Goal: Find specific page/section: Find specific page/section

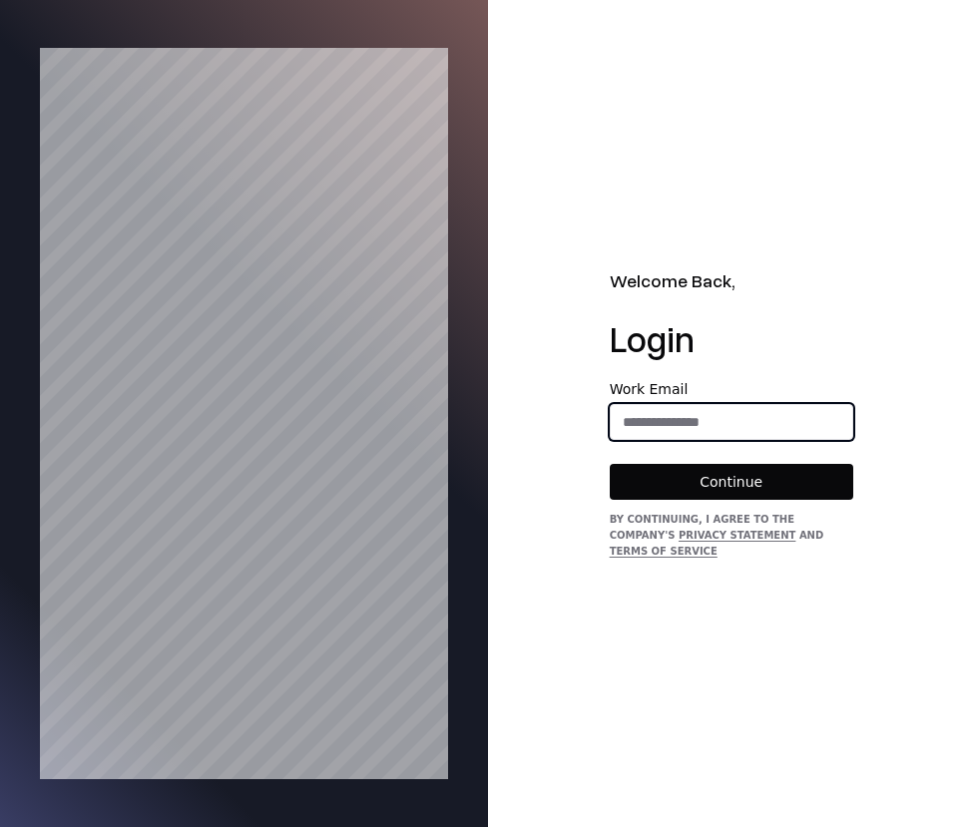
click at [800, 438] on input "email" at bounding box center [732, 422] width 242 height 36
type input "**********"
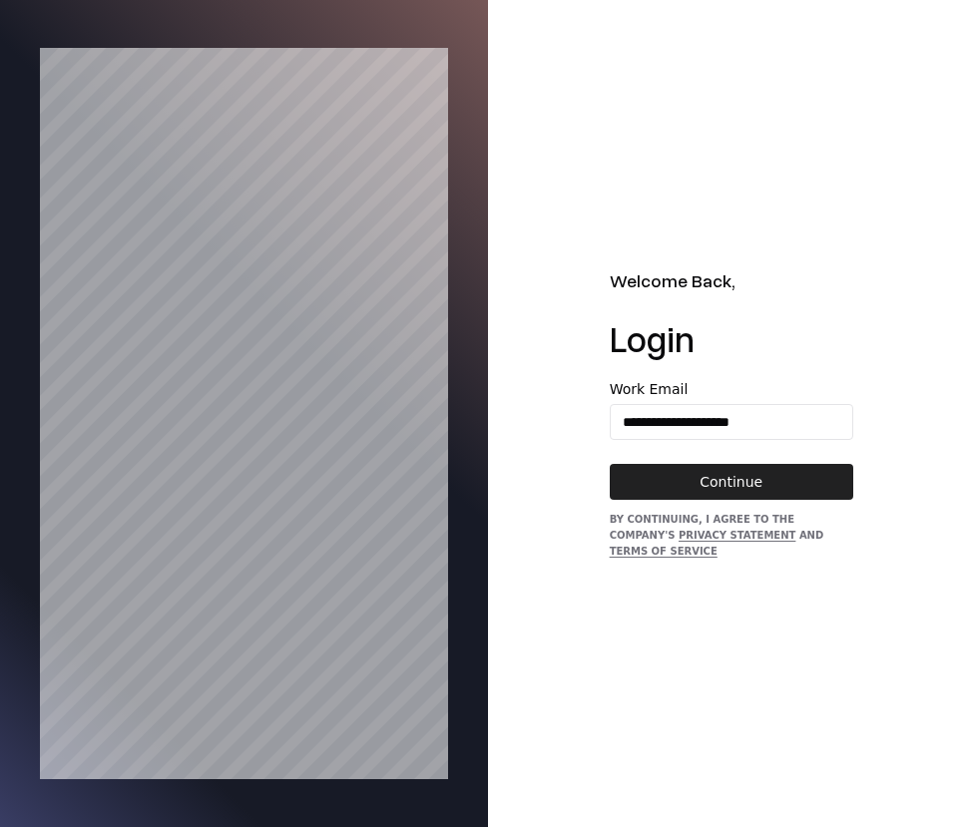
click at [788, 491] on button "Continue" at bounding box center [732, 482] width 244 height 36
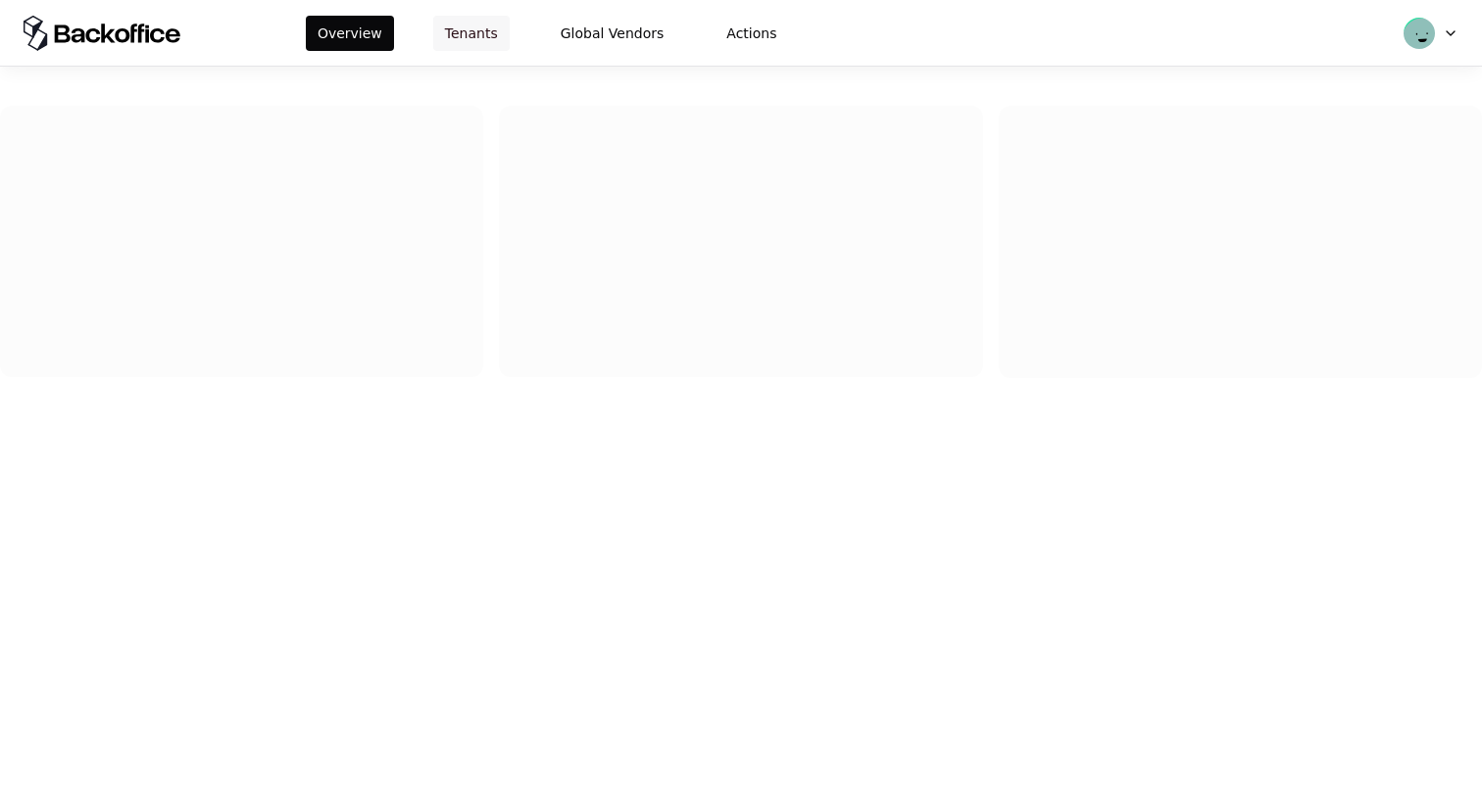
click at [472, 23] on button "Tenants" at bounding box center [471, 33] width 77 height 35
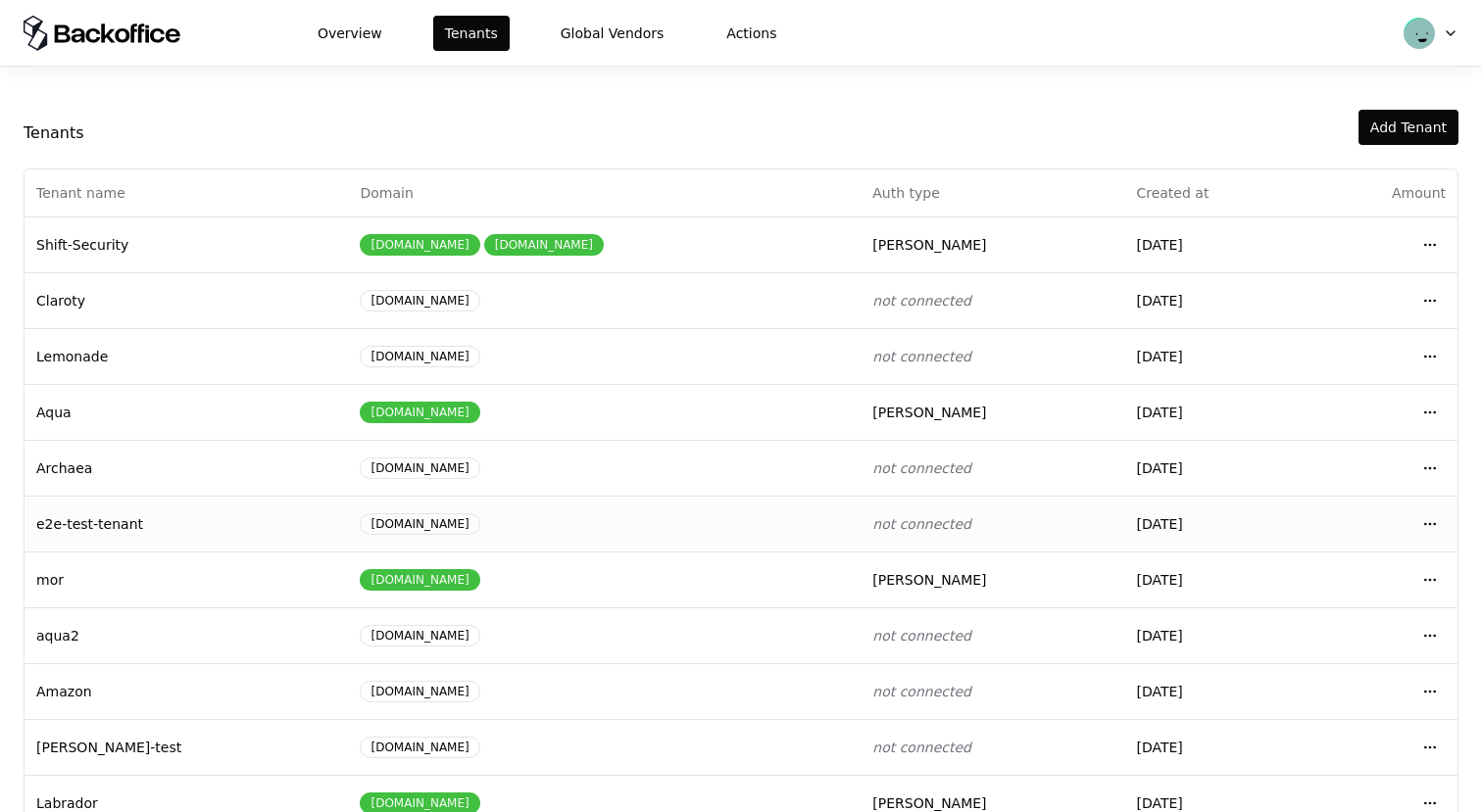
scroll to position [210, 0]
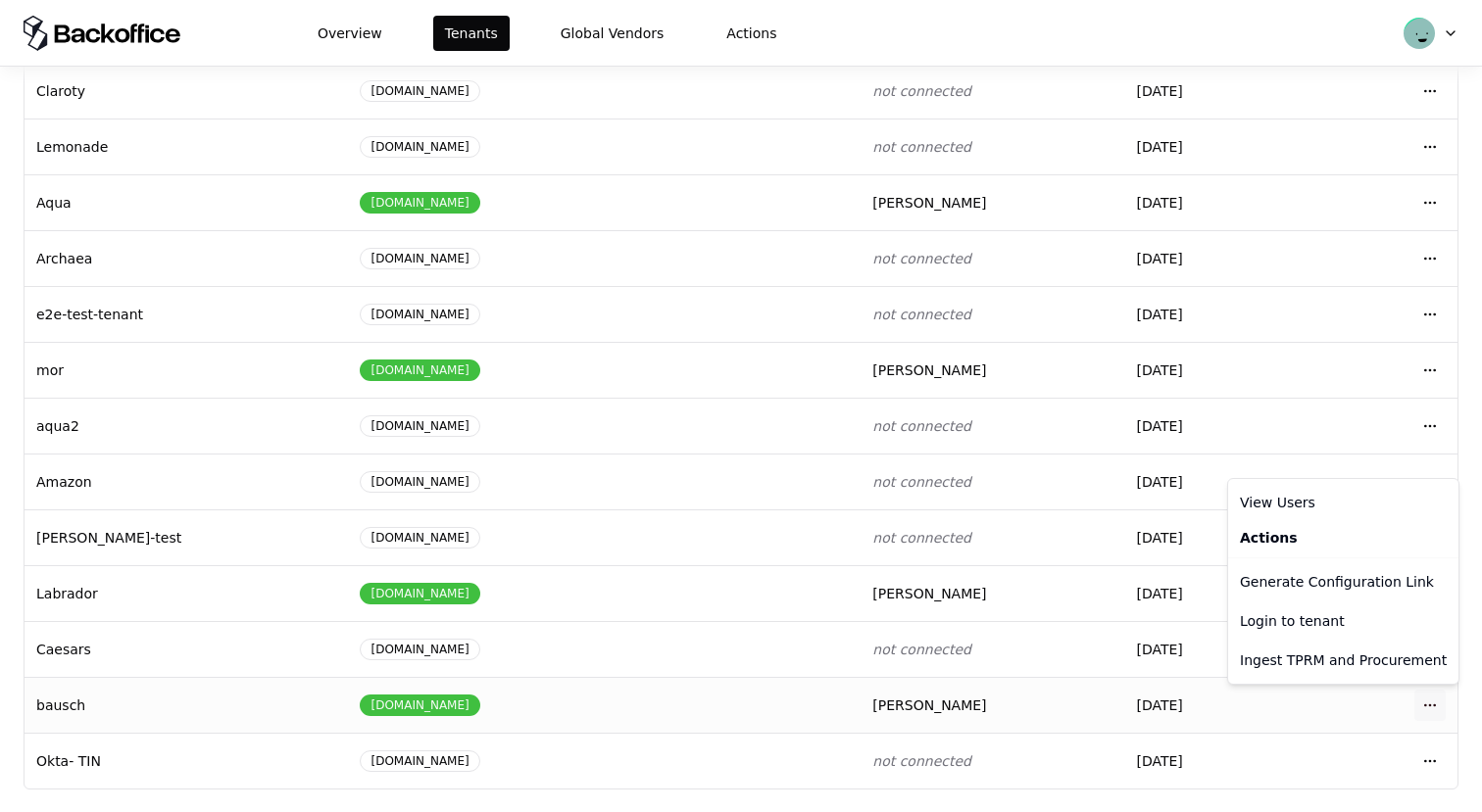
click at [1441, 698] on html "Overview Tenants Global Vendors Actions Tenants Add Tenant Tenant name Domain A…" at bounding box center [741, 406] width 1482 height 812
click at [1345, 623] on div "Login to tenant" at bounding box center [1344, 622] width 223 height 39
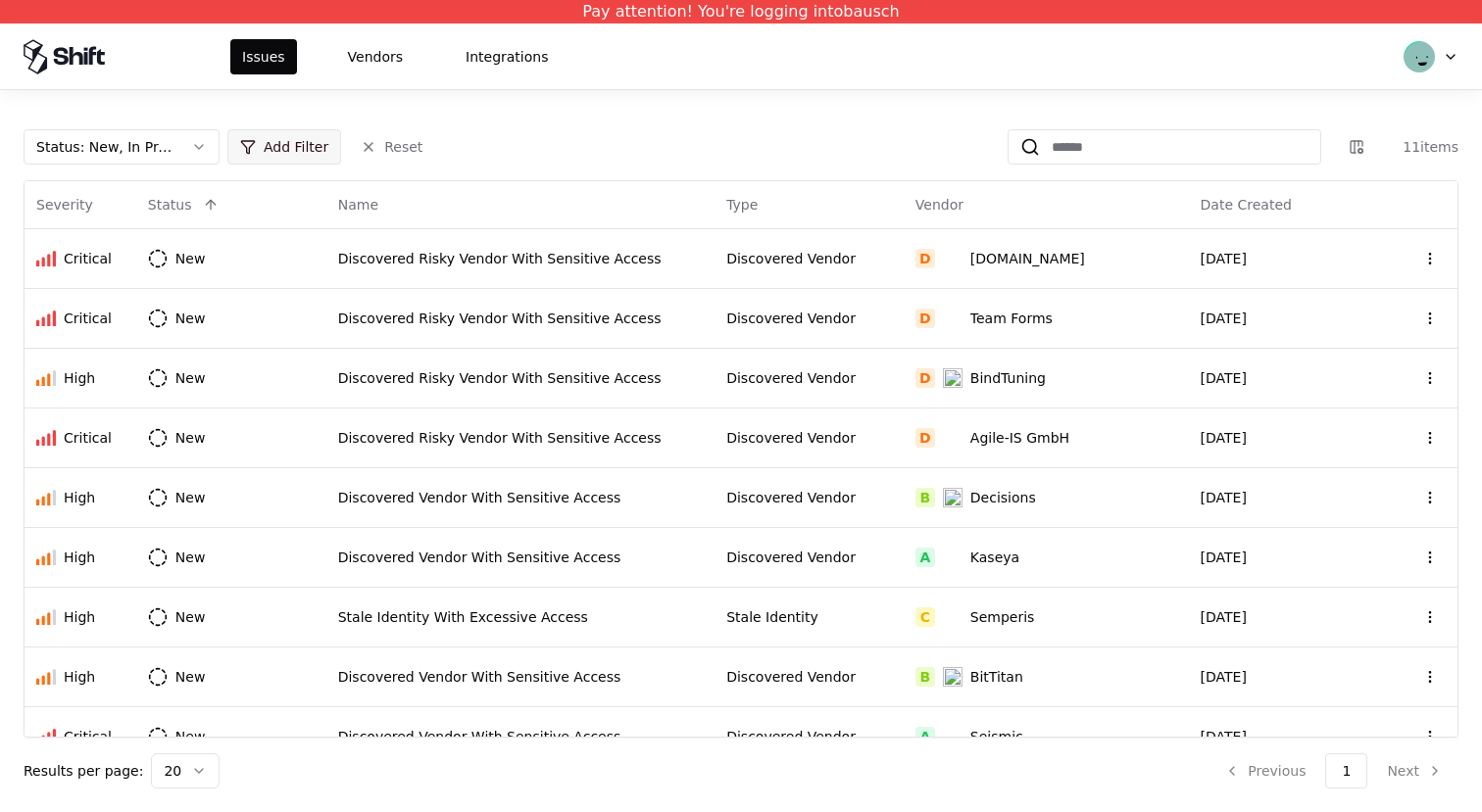
click at [260, 158] on html "Pay attention! You're logging into bausch Issues Vendors Integrations Status : …" at bounding box center [741, 406] width 1482 height 812
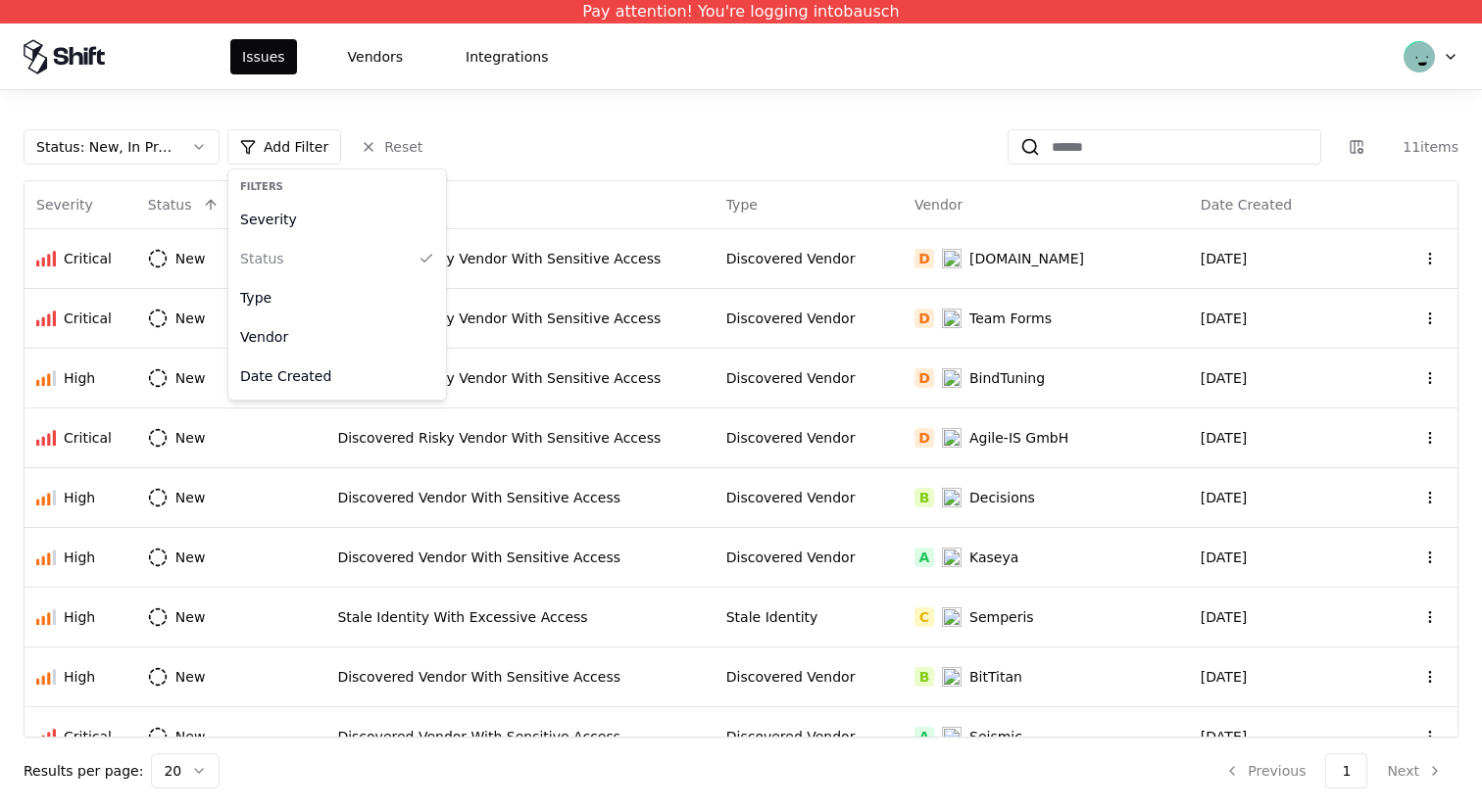
click at [287, 198] on div "Filters" at bounding box center [338, 187] width 210 height 27
click at [287, 220] on div "Severity" at bounding box center [338, 220] width 210 height 39
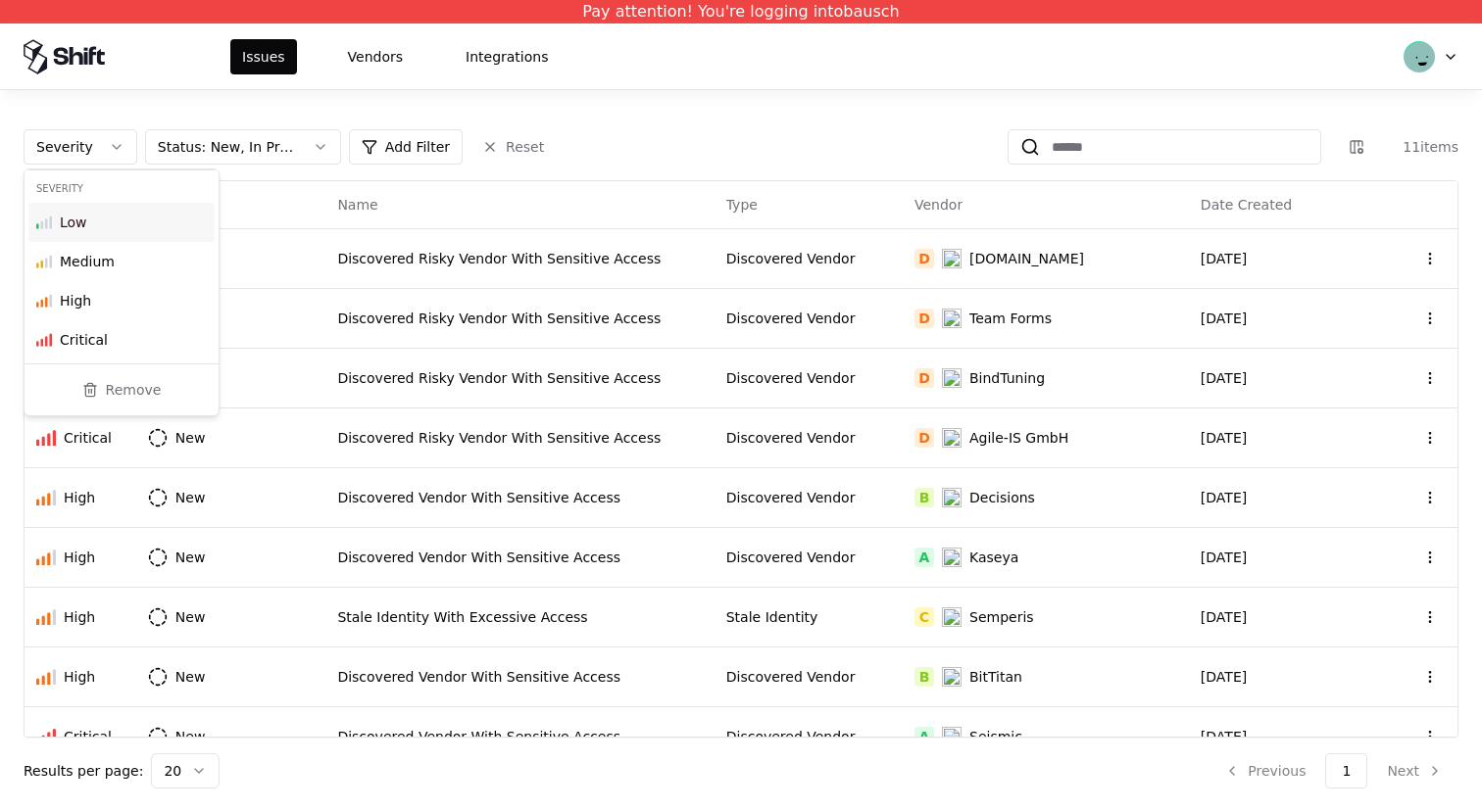
click at [686, 155] on div "Severity Status : New, In Progress Add Filter Reset 11 items" at bounding box center [741, 147] width 1435 height 35
click at [509, 146] on html "Pay attention! You're logging into bausch Issues Vendors Integrations Severity …" at bounding box center [741, 406] width 1482 height 812
click at [391, 149] on html "Pay attention! You're logging into bausch Issues Vendors Integrations Severity …" at bounding box center [741, 406] width 1482 height 812
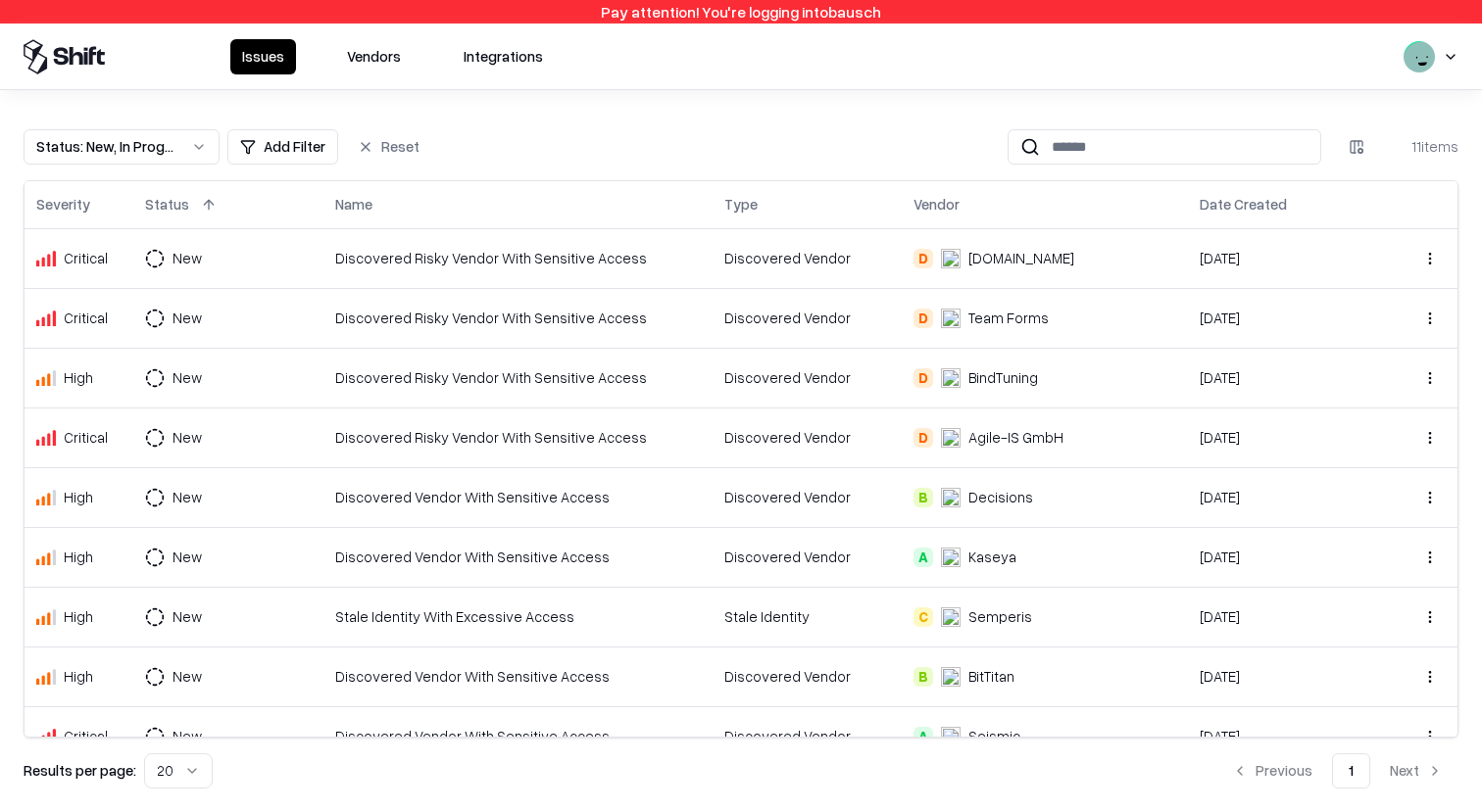
click at [281, 150] on html "Pay attention! You're logging into bausch Issues Vendors Integrations Status : …" at bounding box center [741, 406] width 1482 height 812
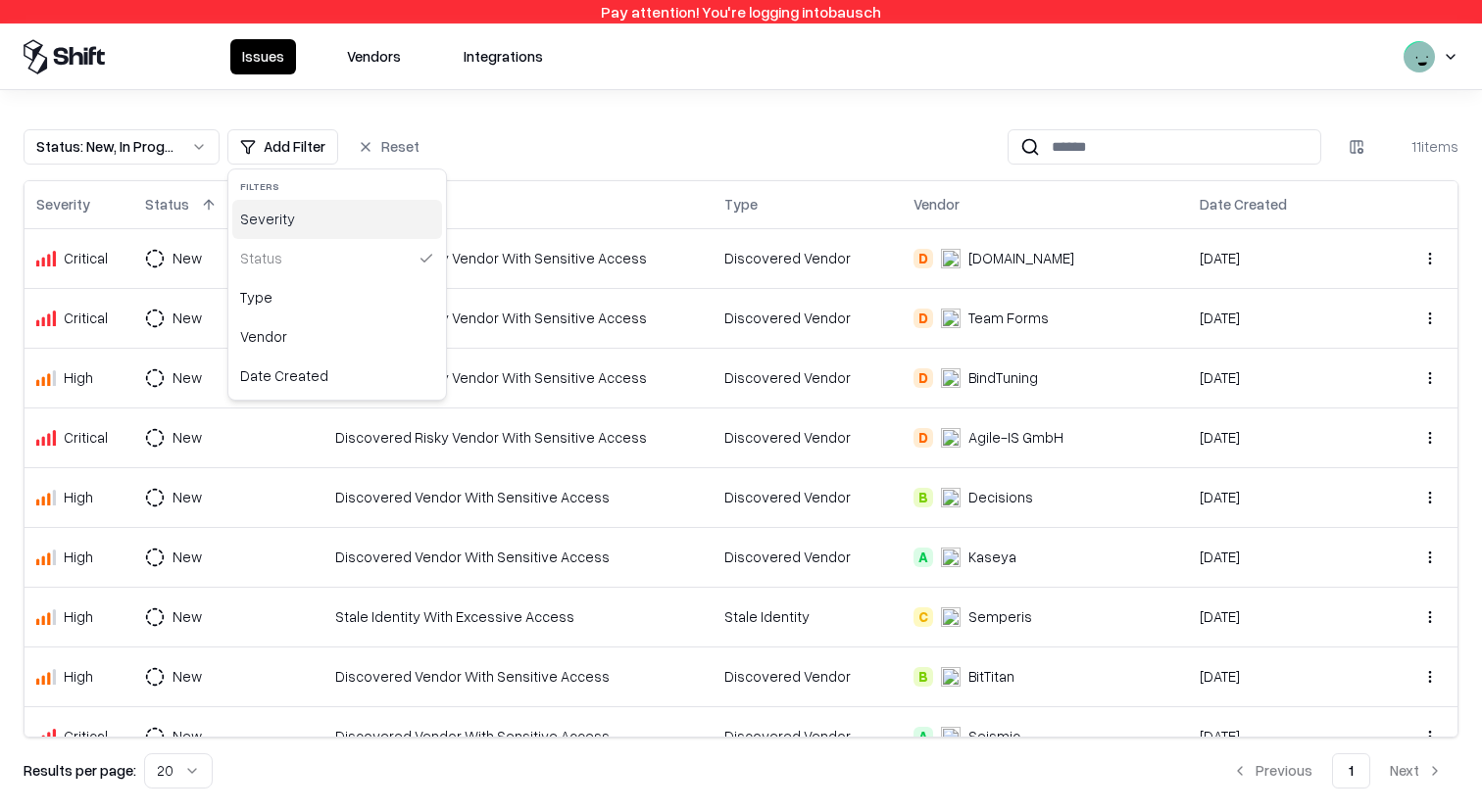
click at [307, 223] on div "Severity" at bounding box center [338, 220] width 210 height 39
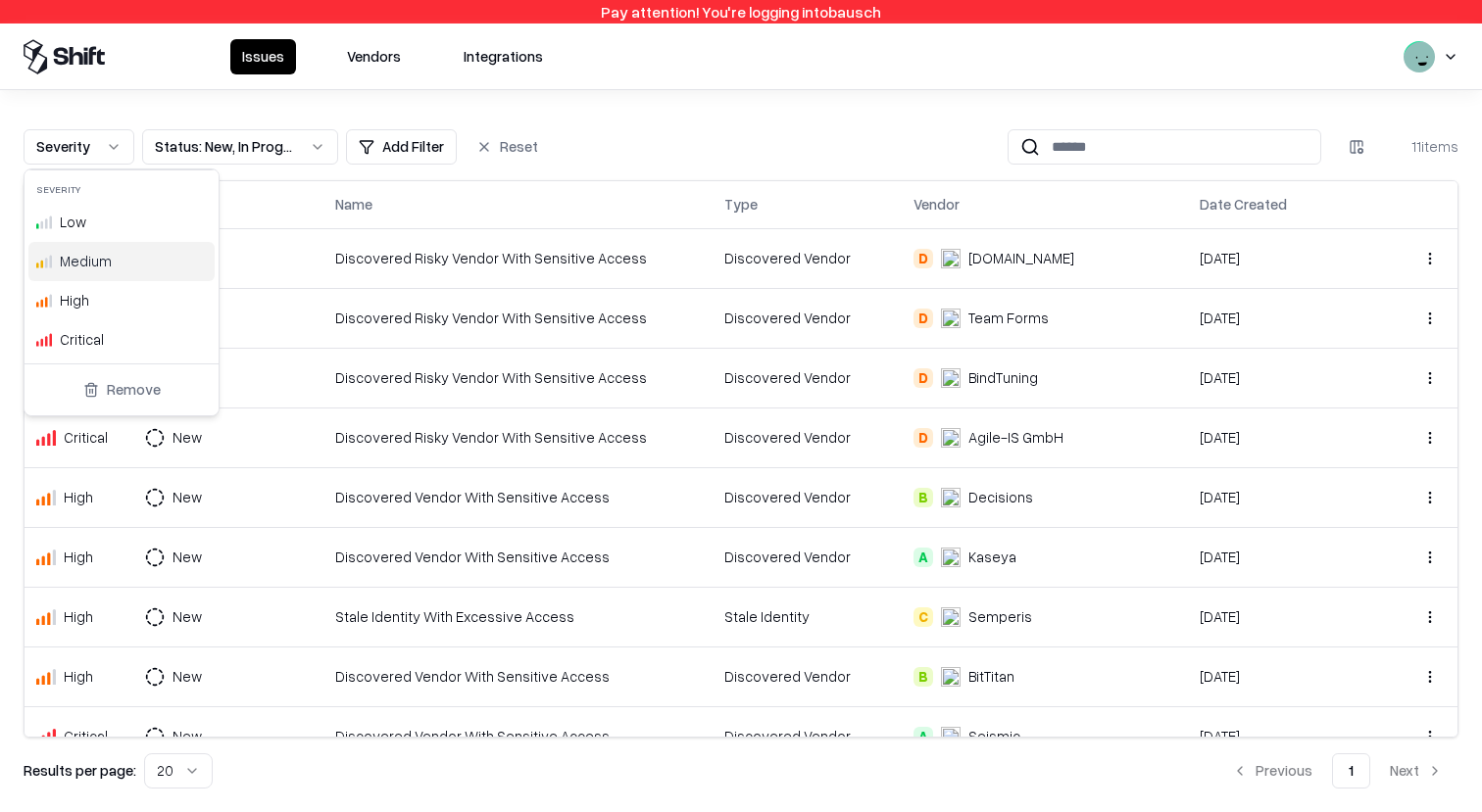
click at [138, 264] on div "Medium" at bounding box center [122, 262] width 187 height 39
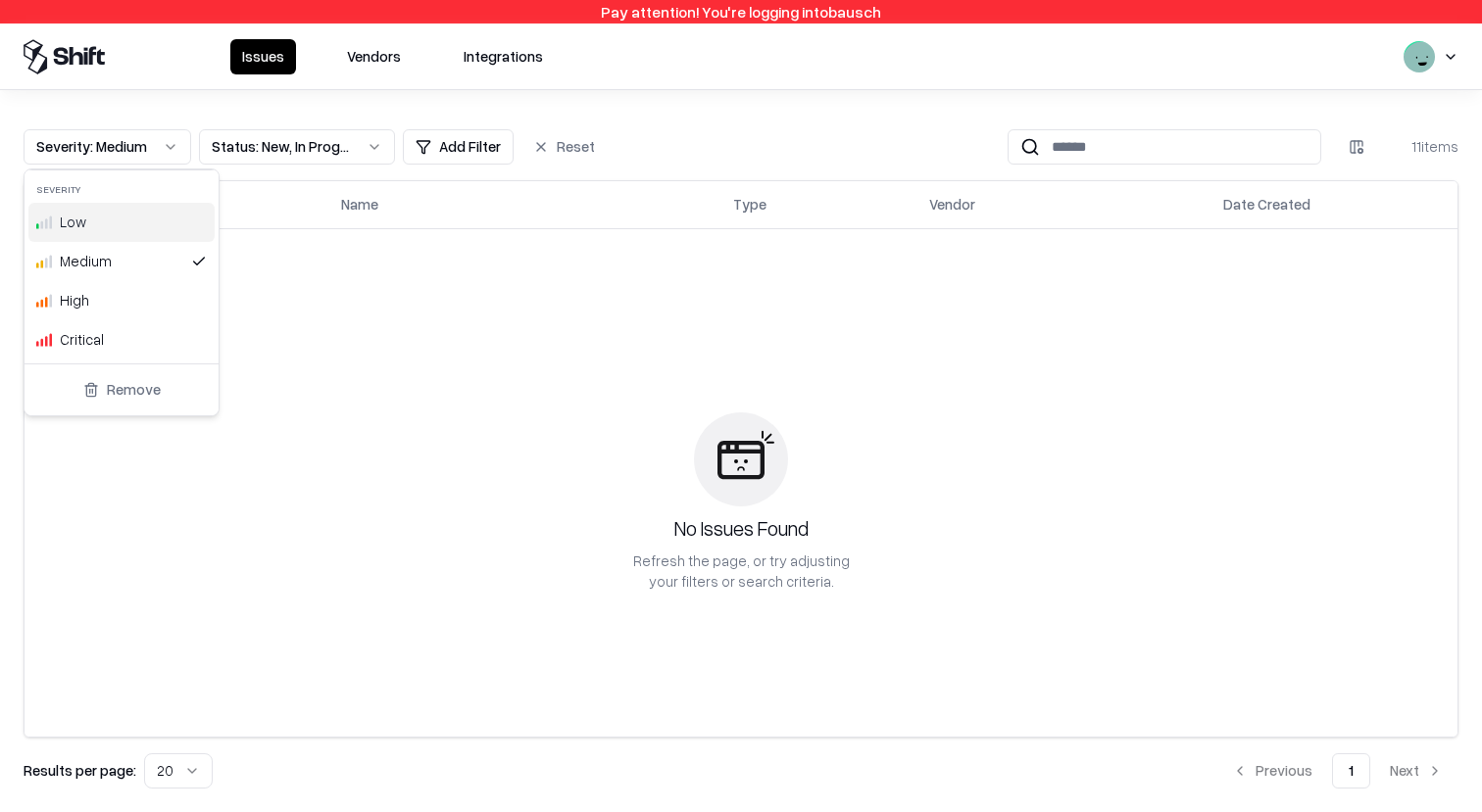
click at [138, 238] on div "Low" at bounding box center [122, 223] width 187 height 39
click at [684, 117] on html "Pay attention! You're logging into bausch Issues Vendors Integrations Severity …" at bounding box center [741, 406] width 1482 height 812
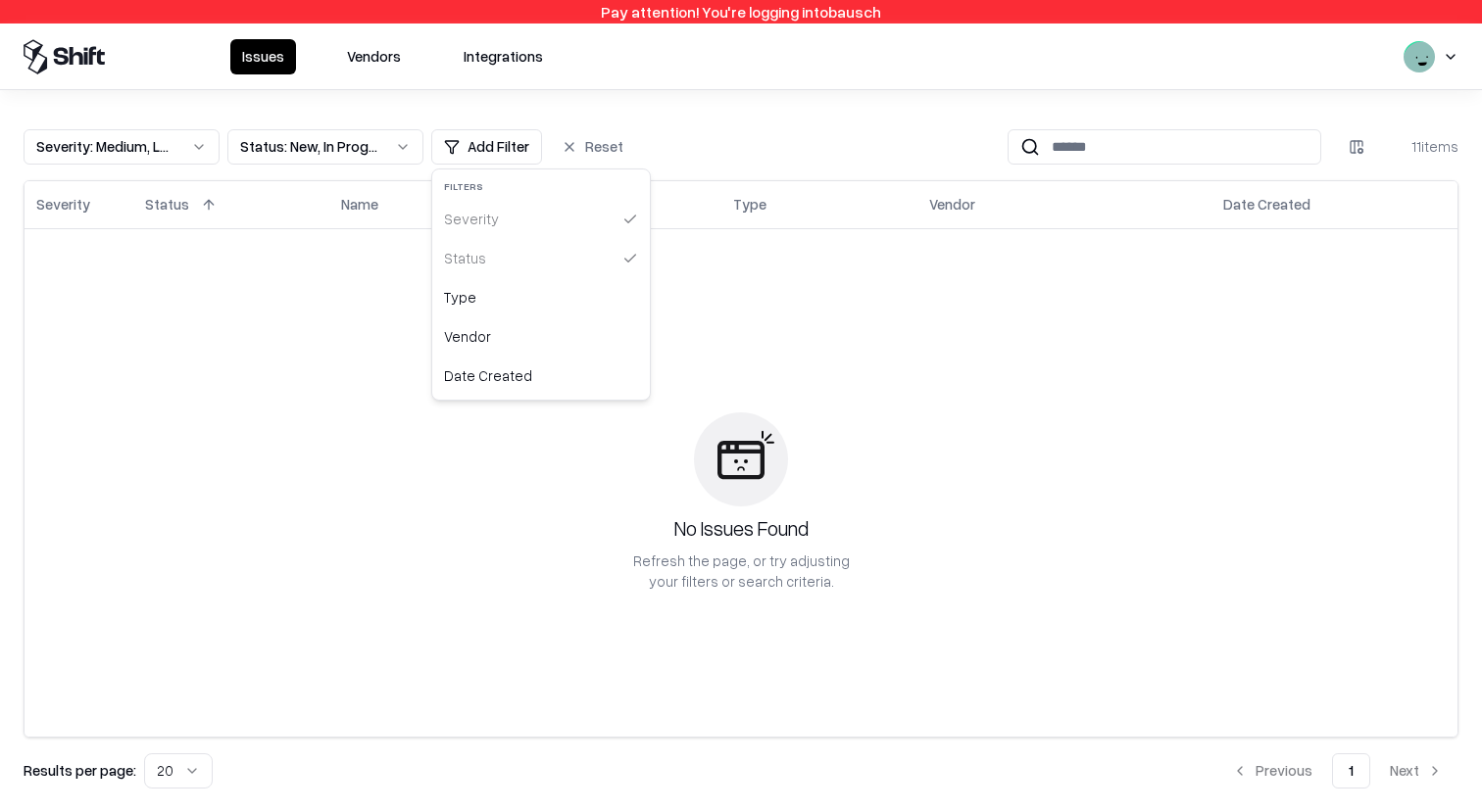
click at [480, 145] on html "Pay attention! You're logging into bausch Issues Vendors Integrations Severity …" at bounding box center [741, 406] width 1482 height 812
click at [170, 156] on html "Pay attention! You're logging into bausch Issues Vendors Integrations Severity …" at bounding box center [741, 406] width 1482 height 812
click at [178, 153] on button "Severity : Medium, Low" at bounding box center [122, 147] width 196 height 35
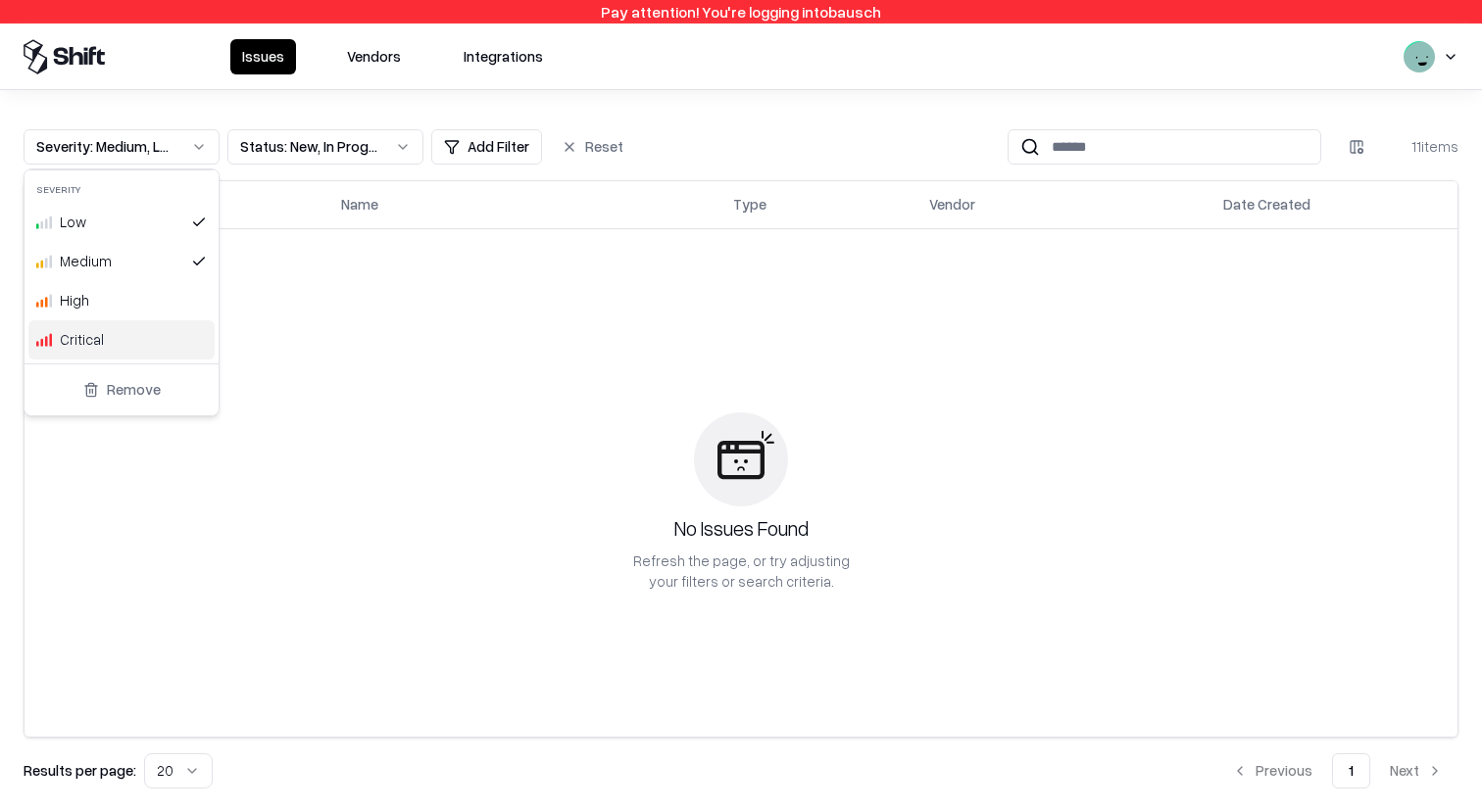
click at [142, 396] on button "Remove" at bounding box center [122, 390] width 179 height 35
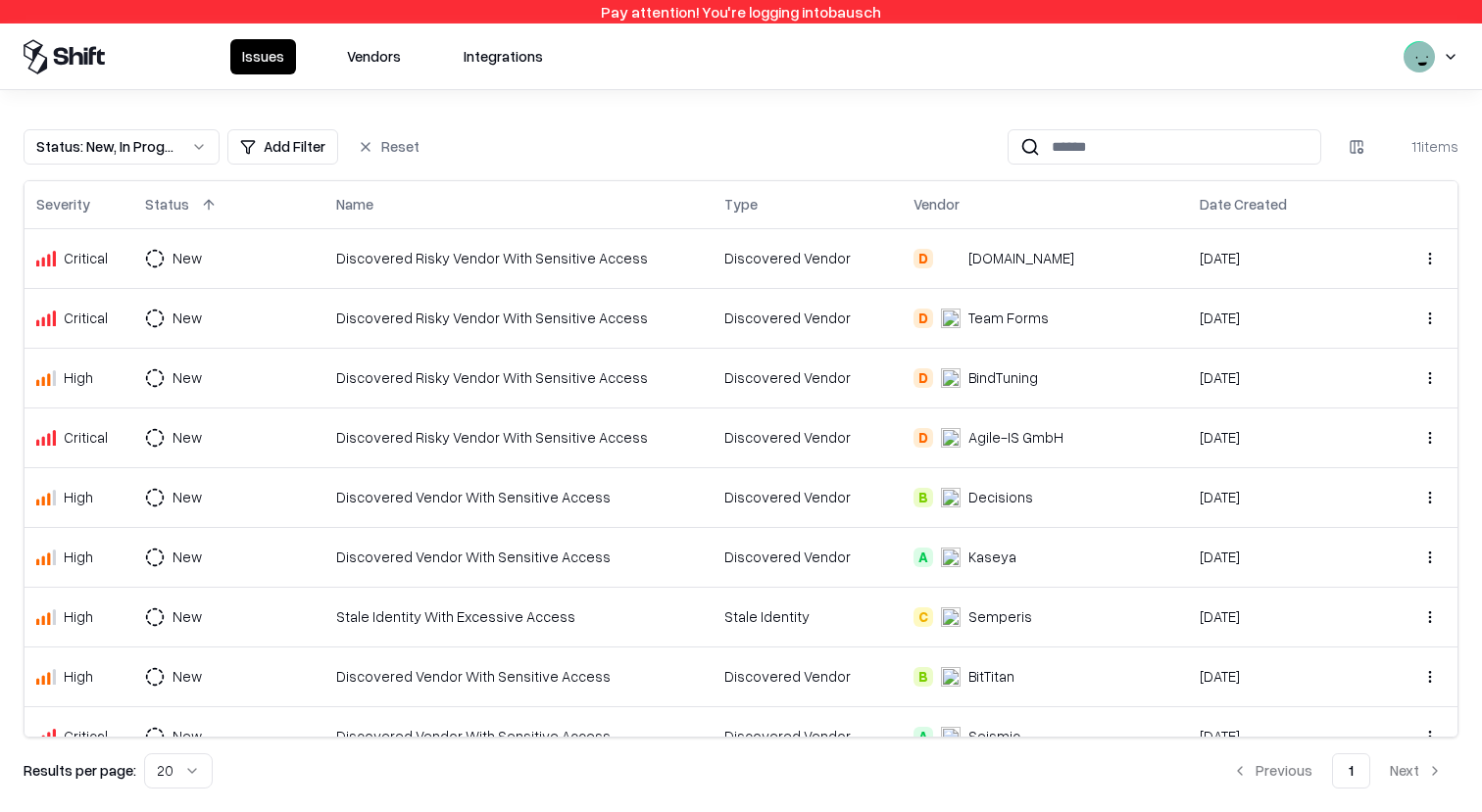
click at [293, 151] on html "Pay attention! You're logging into bausch Issues Vendors Integrations Status : …" at bounding box center [741, 406] width 1482 height 812
click at [544, 119] on html "Pay attention! You're logging into bausch Issues Vendors Integrations Status : …" at bounding box center [741, 406] width 1482 height 812
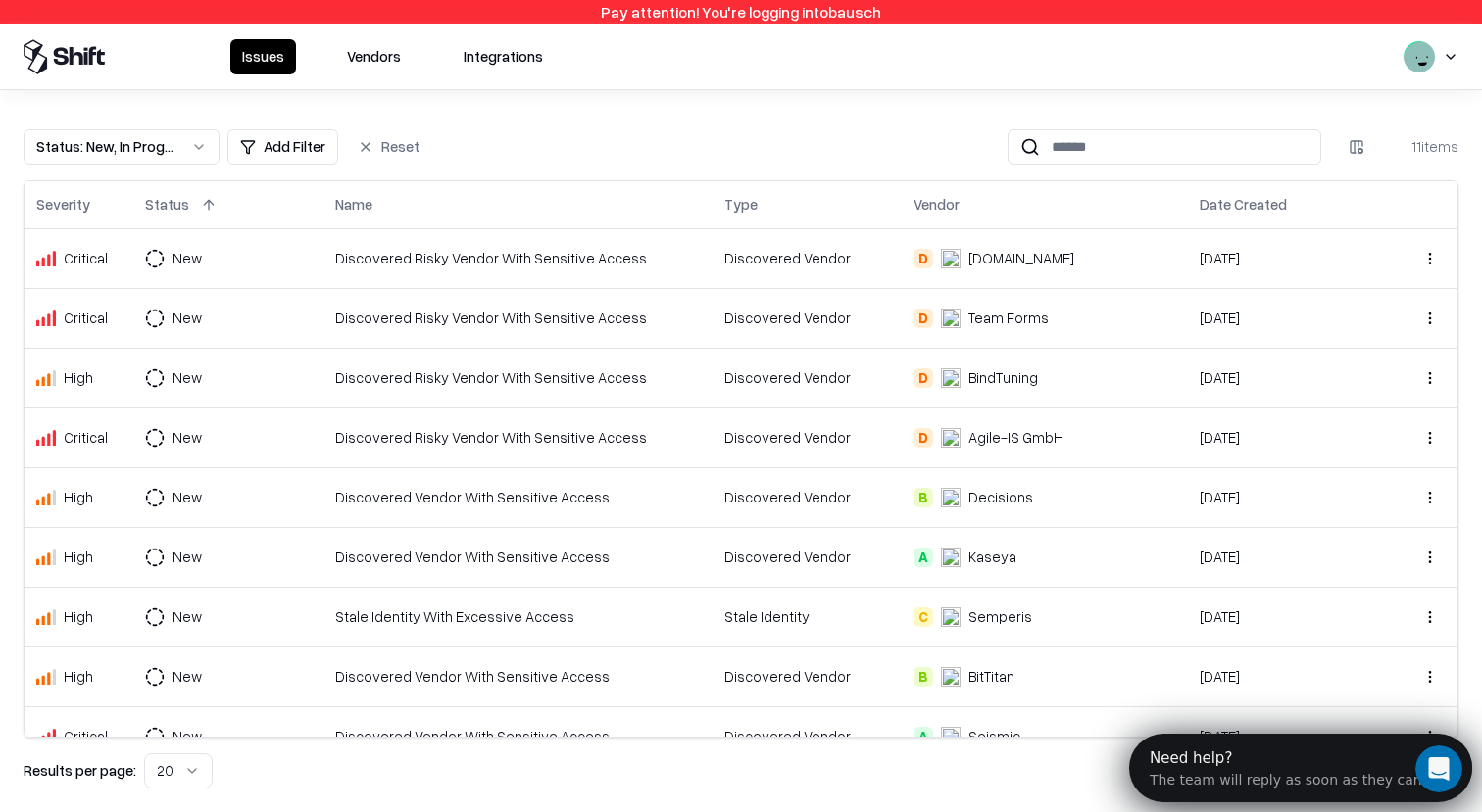
click at [806, 769] on div "Results per page: 20 Previous 1 Next" at bounding box center [741, 772] width 1435 height 35
drag, startPoint x: 1447, startPoint y: 767, endPoint x: 1486, endPoint y: 498, distance: 271.8
click at [806, 743] on html at bounding box center [1436, 767] width 47 height 47
click at [806, 554] on div "Status : New, In Progress Add Filter Reset 11 items Severity Status Name Type V…" at bounding box center [741, 460] width 1482 height 660
click at [806, 757] on icon "Open Intercom Messenger" at bounding box center [1436, 767] width 32 height 32
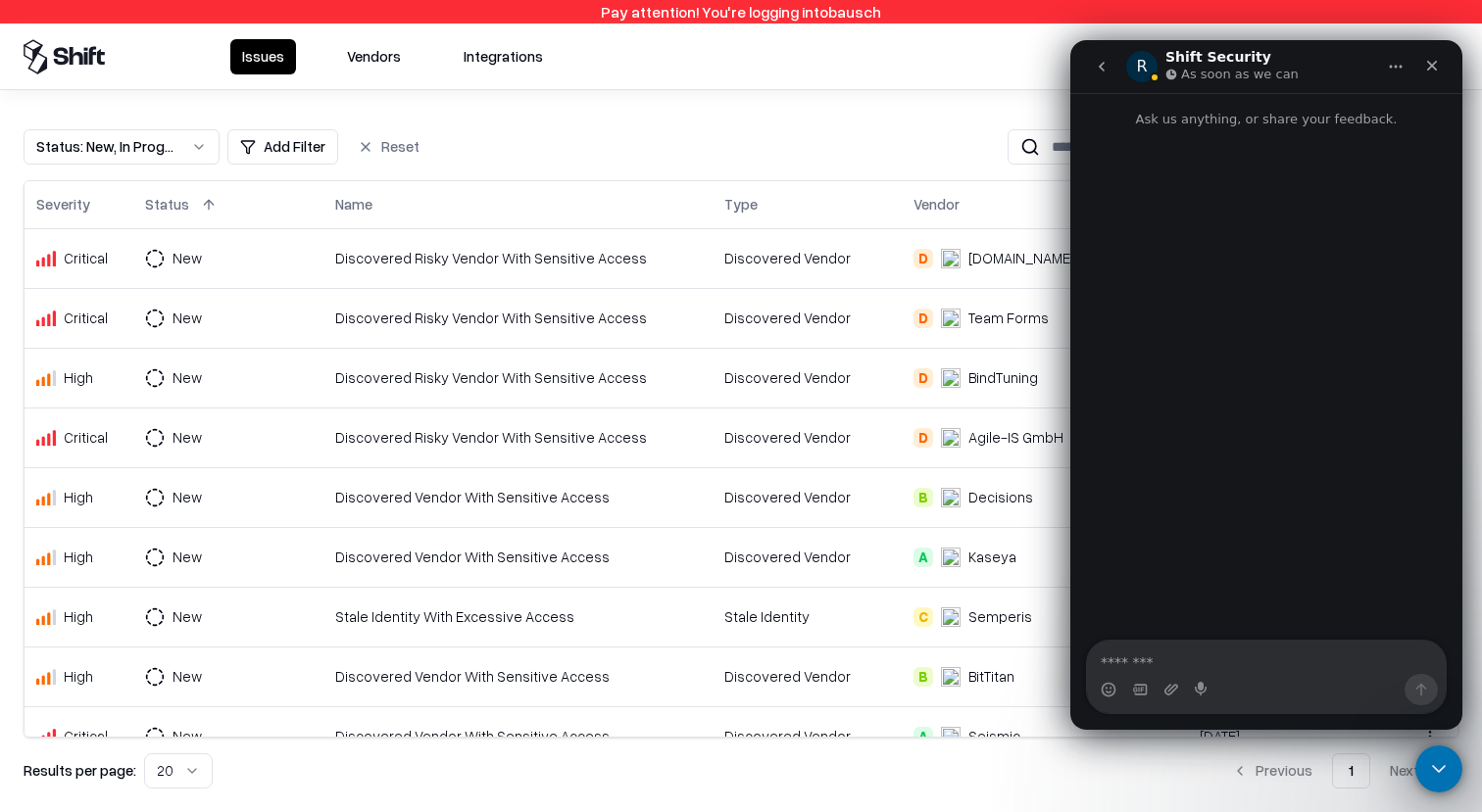
click at [806, 782] on div "Results per page: 20 Previous 1 Next" at bounding box center [741, 772] width 1435 height 35
click at [806, 763] on div "Results per page: 20 Previous 1 Next" at bounding box center [741, 772] width 1435 height 35
click at [806, 65] on div "Close" at bounding box center [1432, 66] width 35 height 35
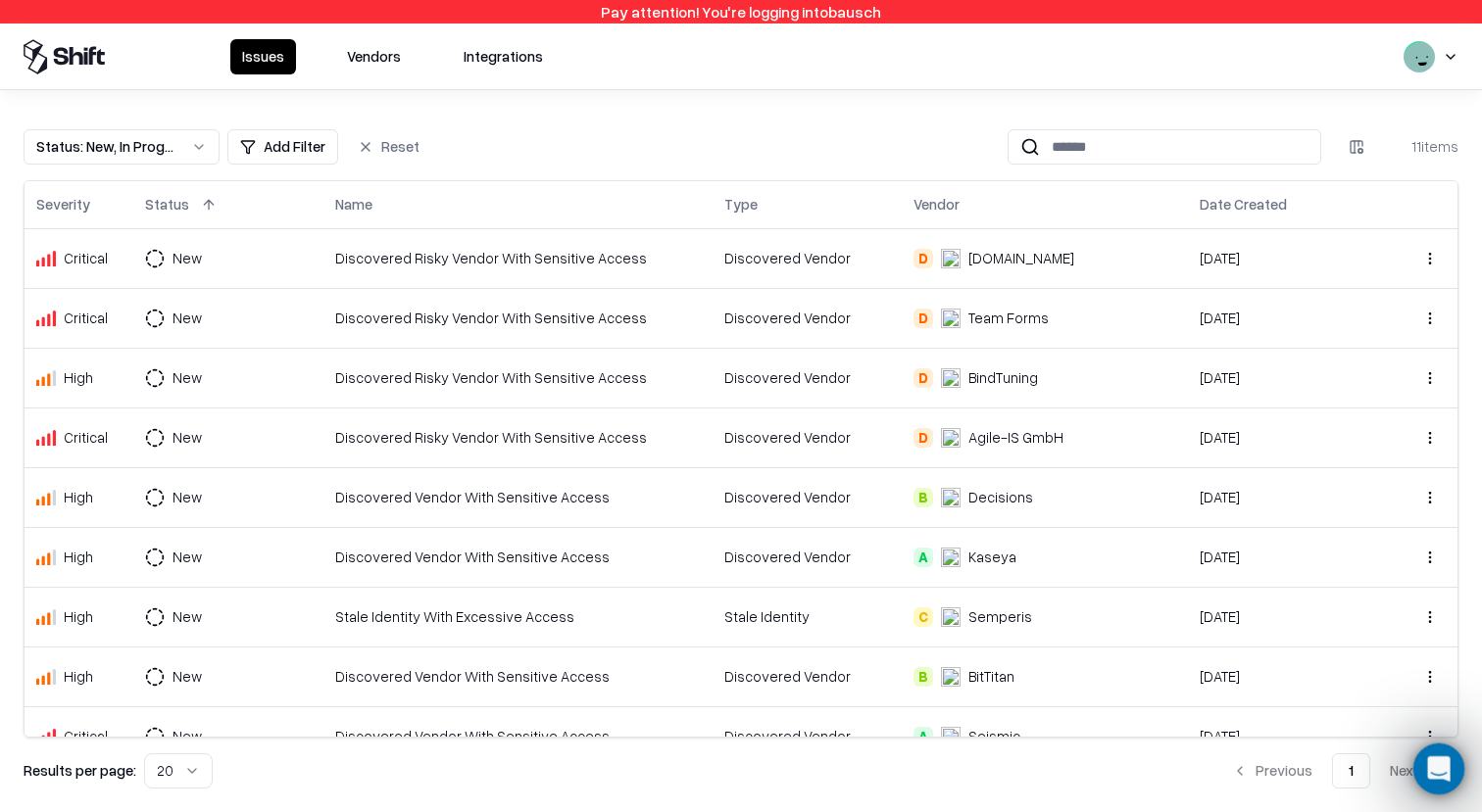
drag, startPoint x: 1439, startPoint y: 773, endPoint x: 1478, endPoint y: 555, distance: 221.5
click at [806, 743] on html at bounding box center [1436, 767] width 47 height 47
click at [378, 54] on button "Vendors" at bounding box center [373, 57] width 78 height 35
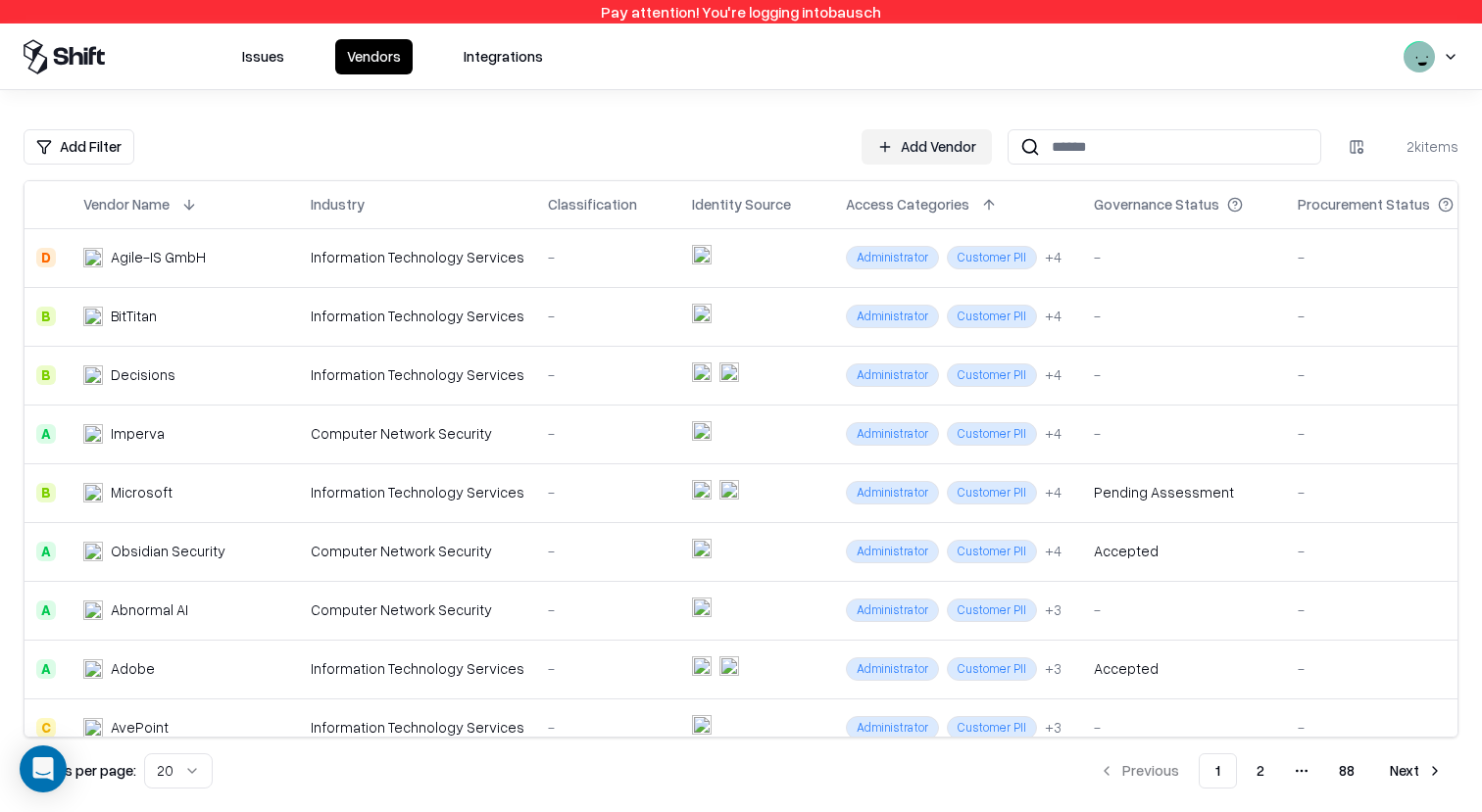
click at [251, 53] on button "Issues" at bounding box center [263, 57] width 66 height 35
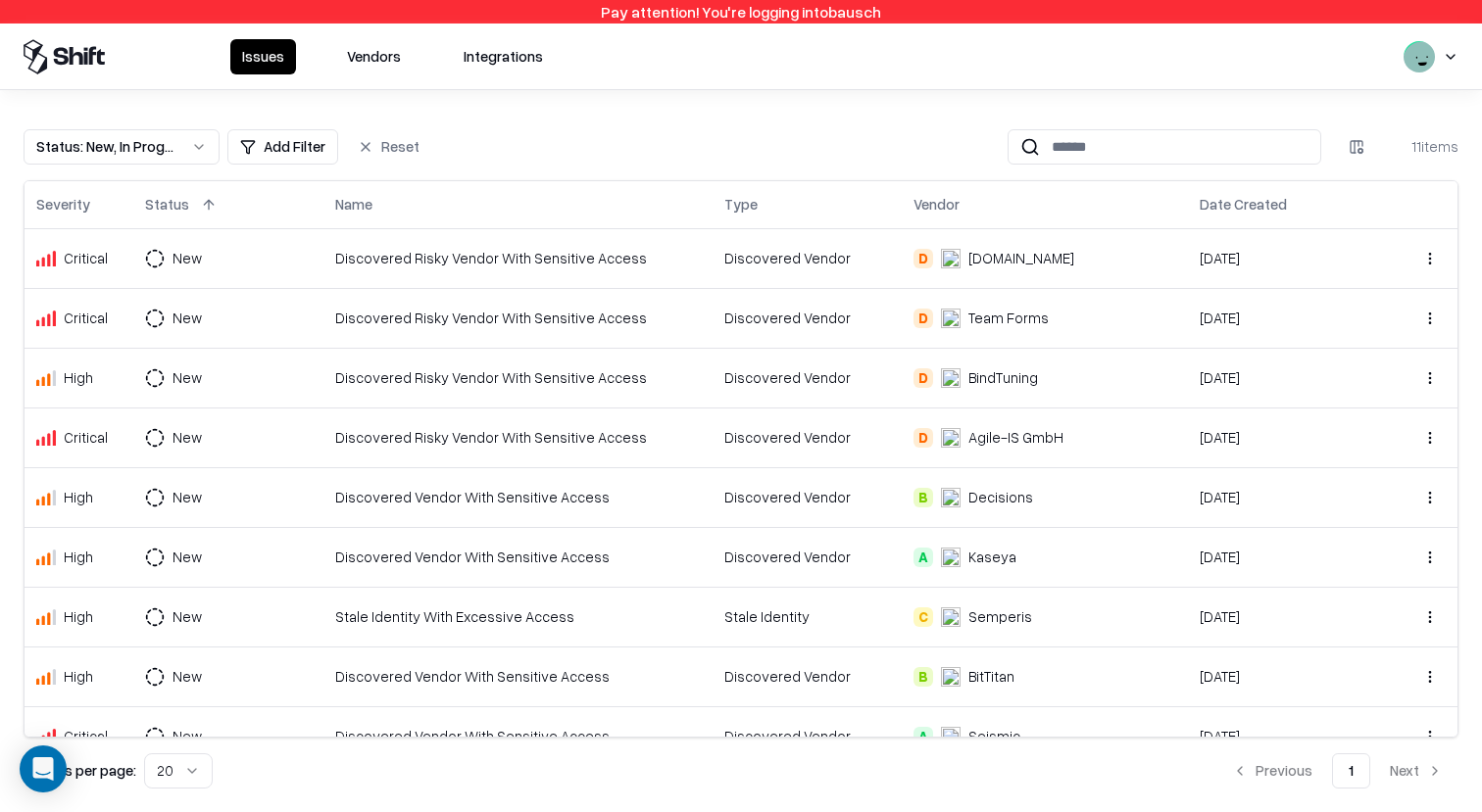
click at [507, 57] on button "Integrations" at bounding box center [503, 57] width 103 height 35
